Goal: Task Accomplishment & Management: Complete application form

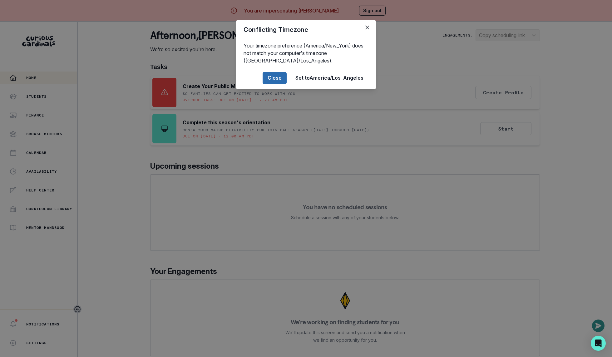
click at [272, 74] on button "Close" at bounding box center [275, 78] width 24 height 12
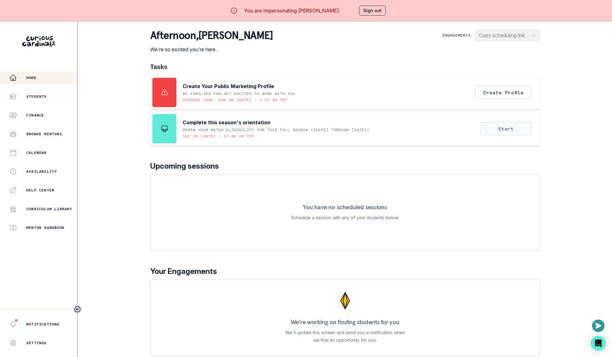
click at [492, 128] on button "Start" at bounding box center [505, 128] width 51 height 13
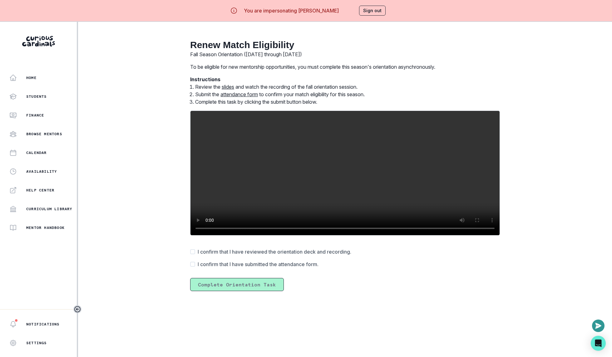
click at [198, 248] on span "I confirm that I have reviewed the orientation deck and recording." at bounding box center [275, 251] width 154 height 7
click at [190, 252] on input "I confirm that I have reviewed the orientation deck and recording." at bounding box center [190, 252] width 0 height 0
checkbox input "true"
click at [197, 265] on label "I confirm that I have submitted the attendance form." at bounding box center [254, 263] width 128 height 7
click at [190, 265] on input "I confirm that I have submitted the attendance form." at bounding box center [190, 264] width 0 height 0
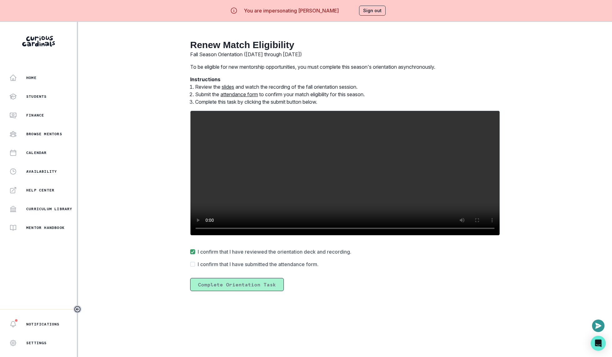
checkbox input "true"
click at [200, 284] on button "Complete Orientation Task" at bounding box center [237, 284] width 94 height 13
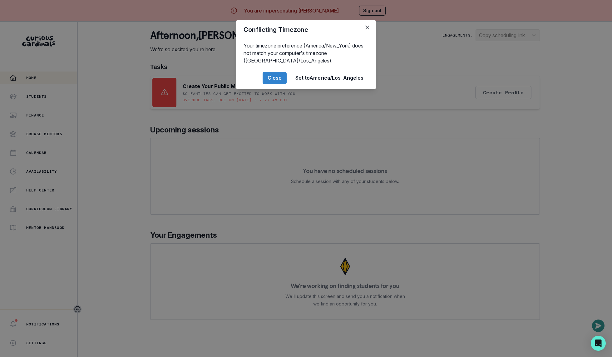
click at [277, 82] on button "Close" at bounding box center [275, 78] width 24 height 12
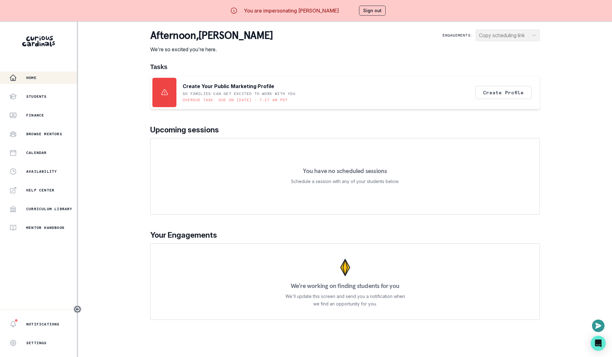
click at [377, 9] on button "Sign out" at bounding box center [372, 11] width 27 height 10
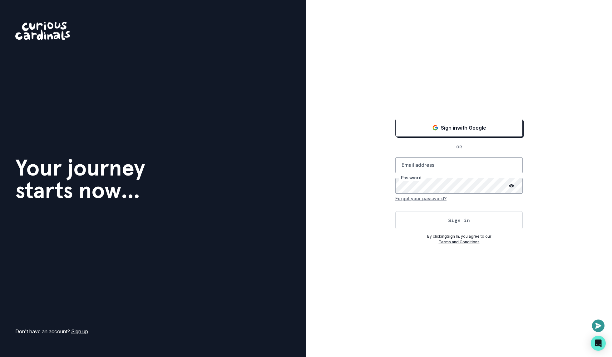
click at [357, 247] on div "Sign in with Google OR Email address Password Forgot your password? Sign in By …" at bounding box center [459, 178] width 306 height 357
click at [355, 205] on div "Sign in with Google OR Email address Password Forgot your password? Sign in By …" at bounding box center [459, 178] width 306 height 357
click at [356, 205] on div "Sign in with Google OR Email address Password Forgot your password? Sign in By …" at bounding box center [459, 178] width 306 height 357
click at [372, 202] on div "Sign in with Google OR Email address Password Forgot your password? Sign in By …" at bounding box center [459, 178] width 306 height 357
click at [347, 207] on div "Sign in with Google OR Email address Password Forgot your password? Sign in By …" at bounding box center [459, 178] width 306 height 357
